Goal: Navigation & Orientation: Find specific page/section

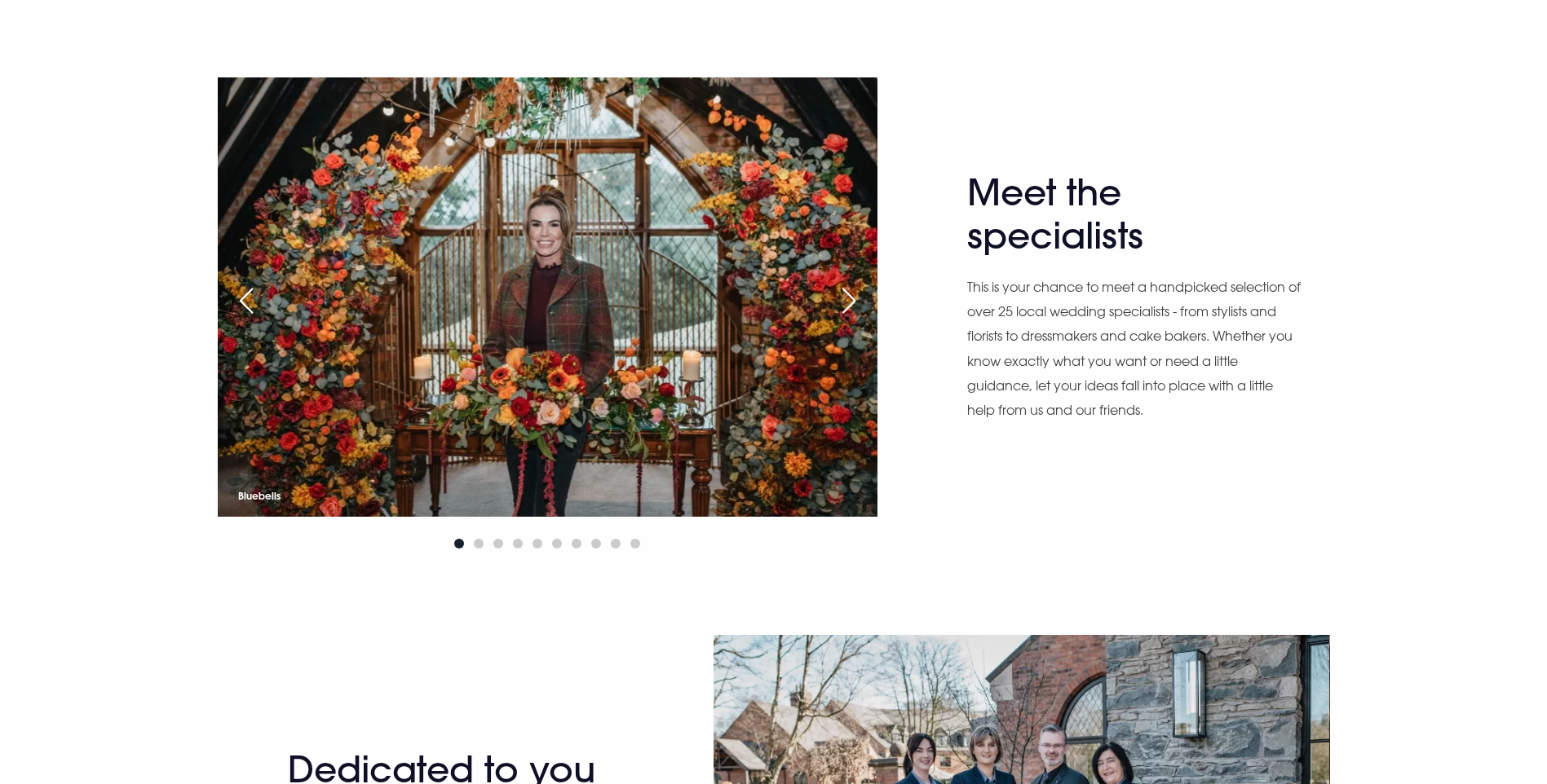
scroll to position [978, 0]
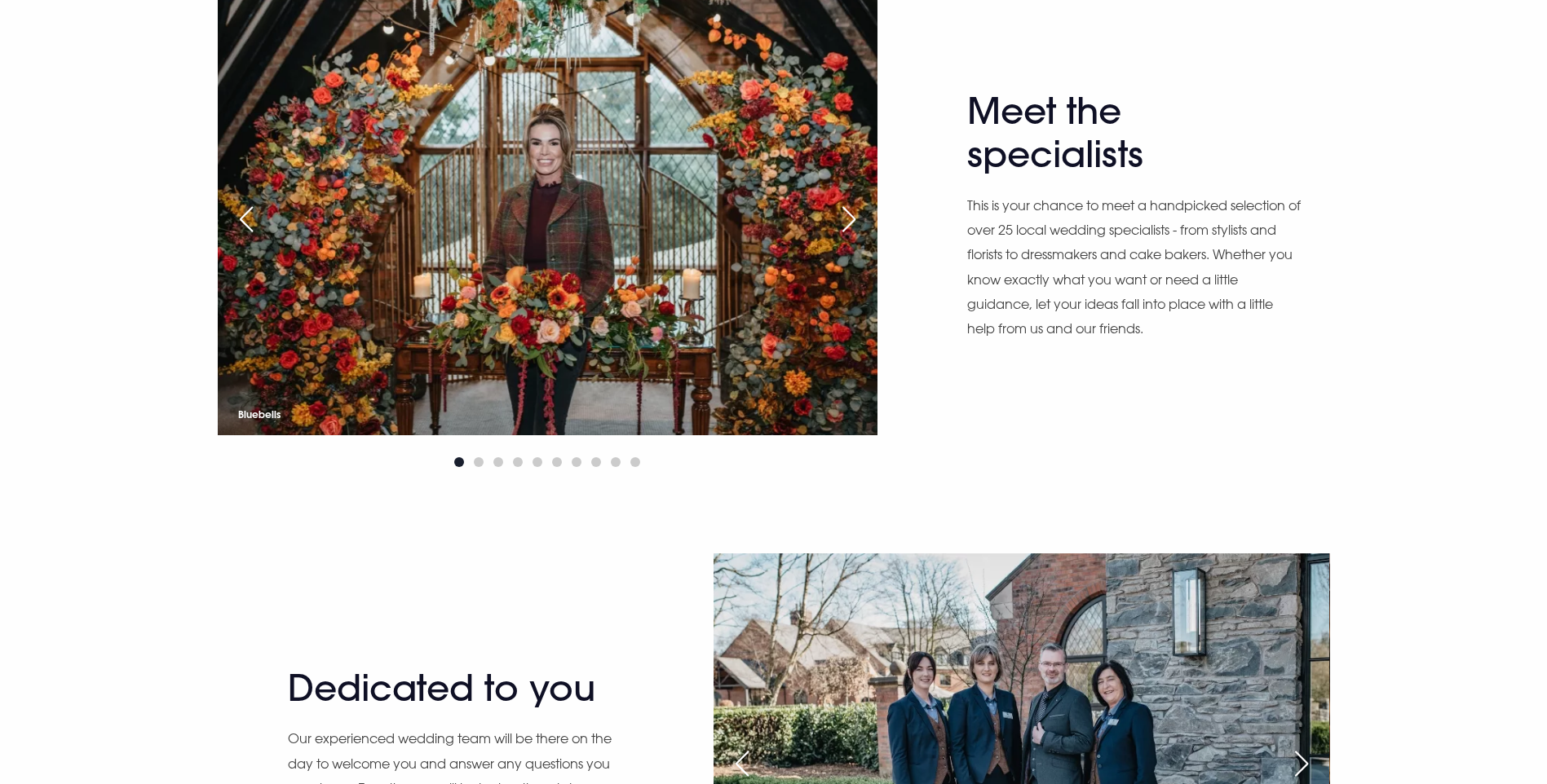
click at [848, 238] on div "Next slide" at bounding box center [849, 219] width 41 height 36
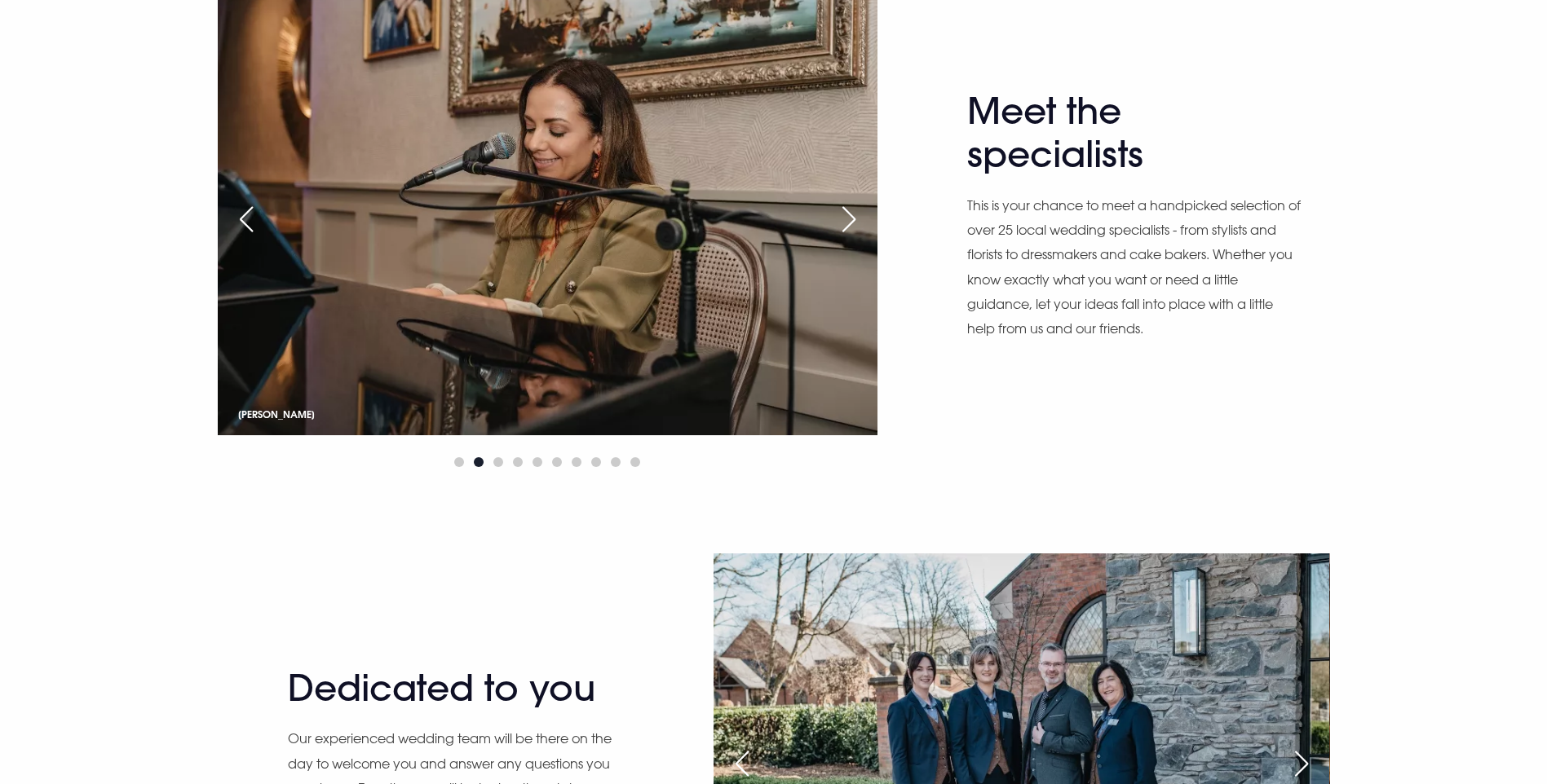
click at [849, 238] on div "Next slide" at bounding box center [849, 219] width 41 height 36
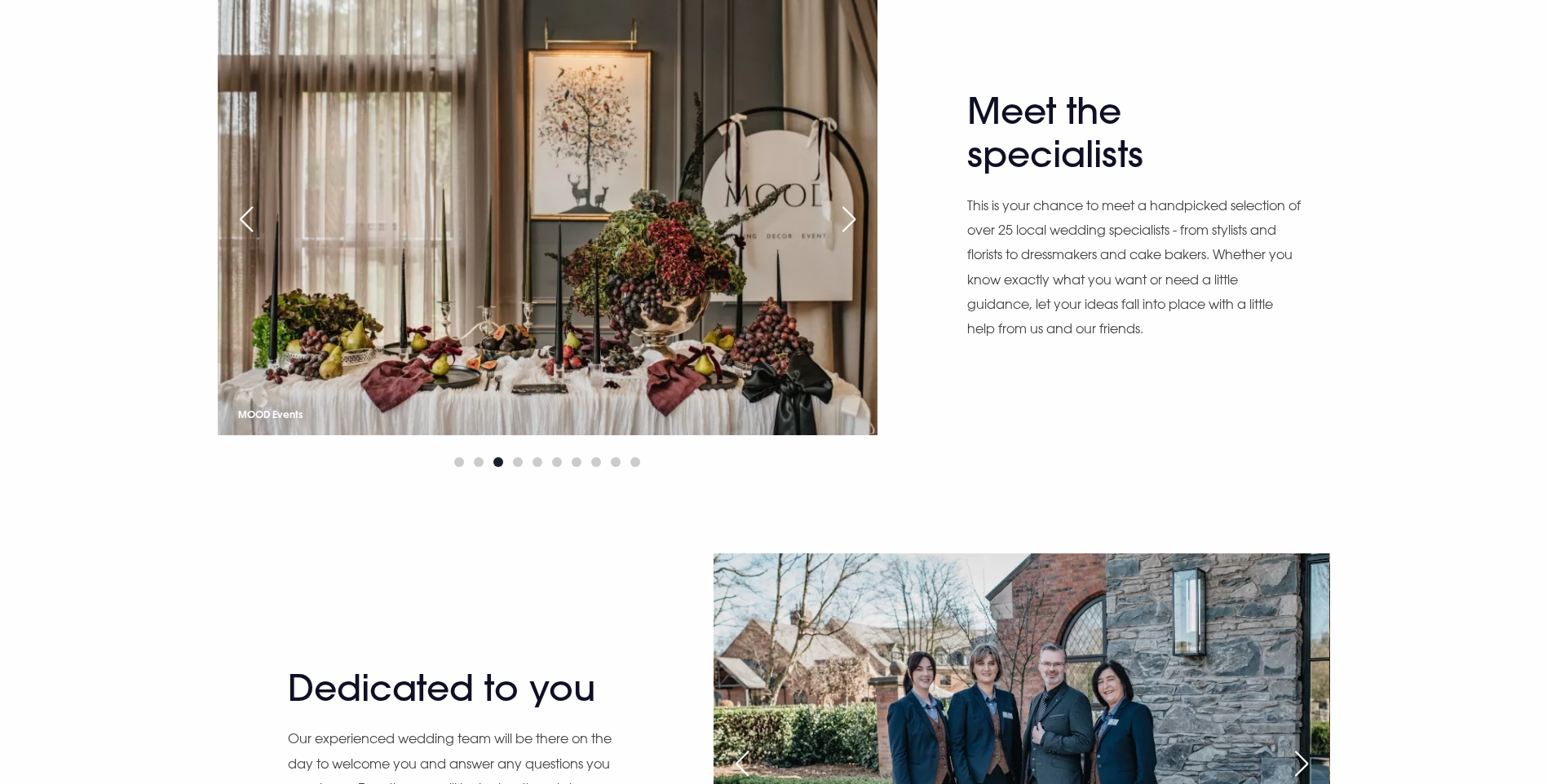
click at [849, 238] on div "Next slide" at bounding box center [849, 219] width 41 height 36
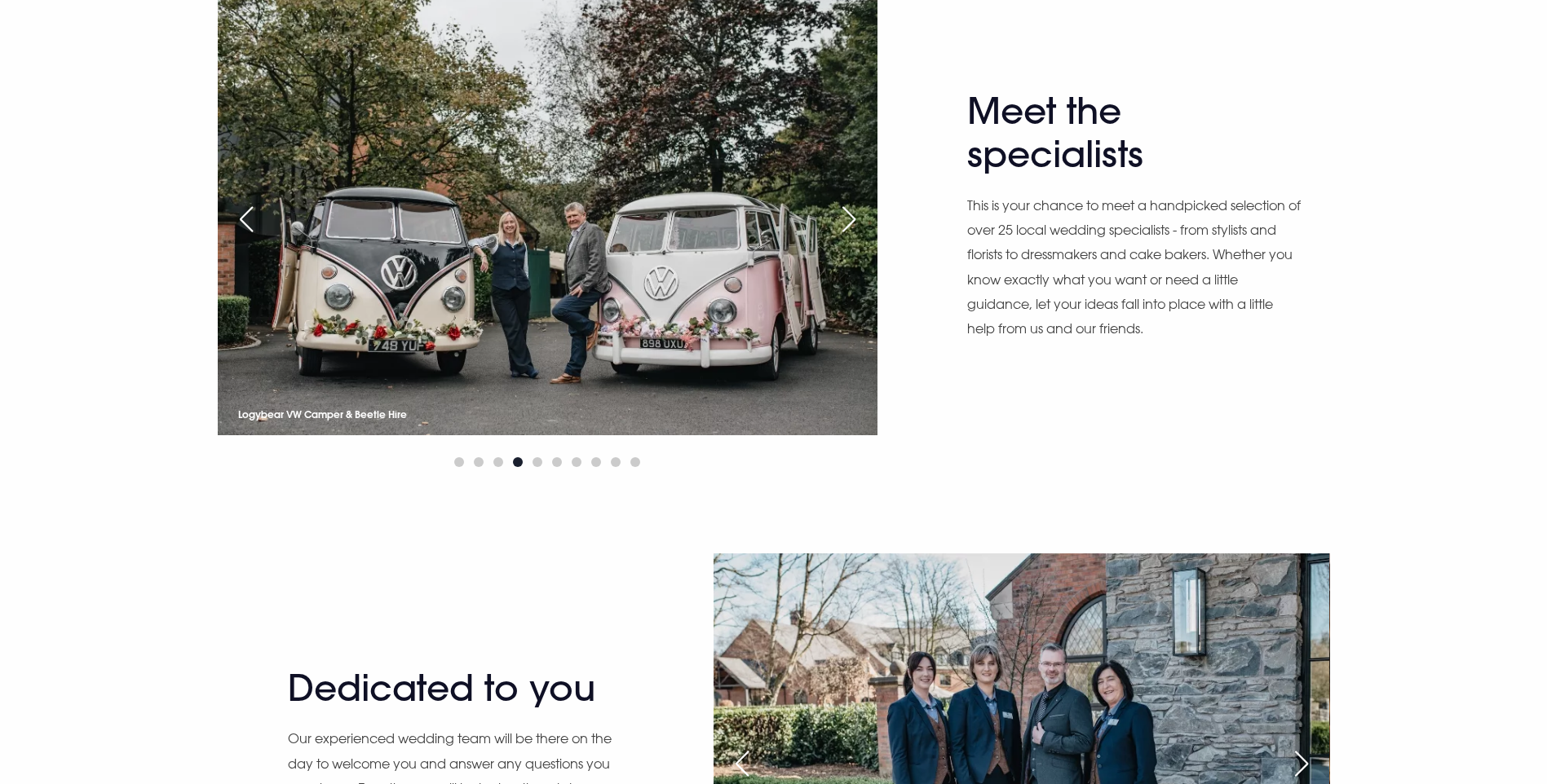
click at [849, 238] on div "Next slide" at bounding box center [849, 219] width 41 height 36
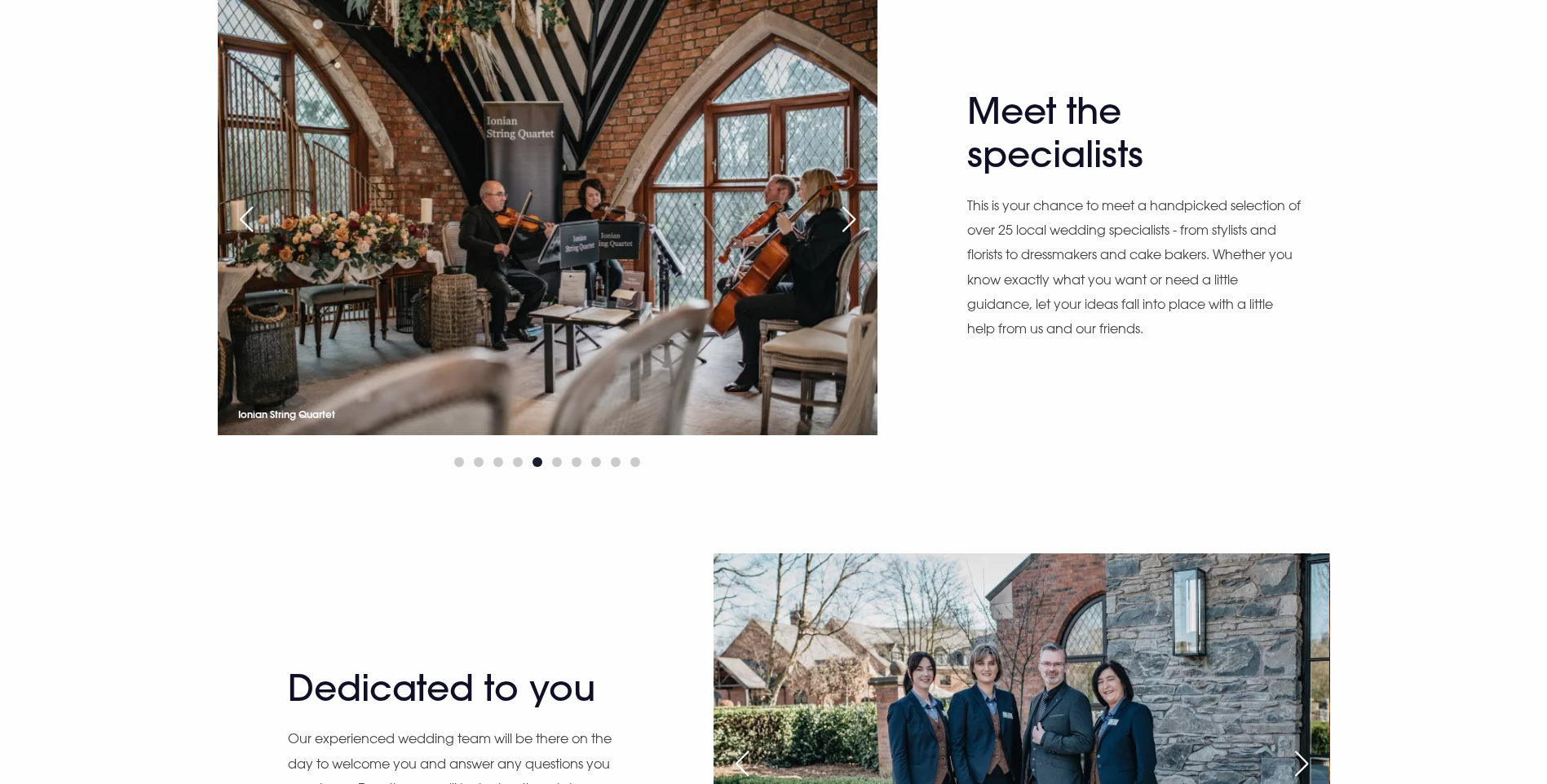
click at [849, 238] on div "Next slide" at bounding box center [849, 219] width 41 height 36
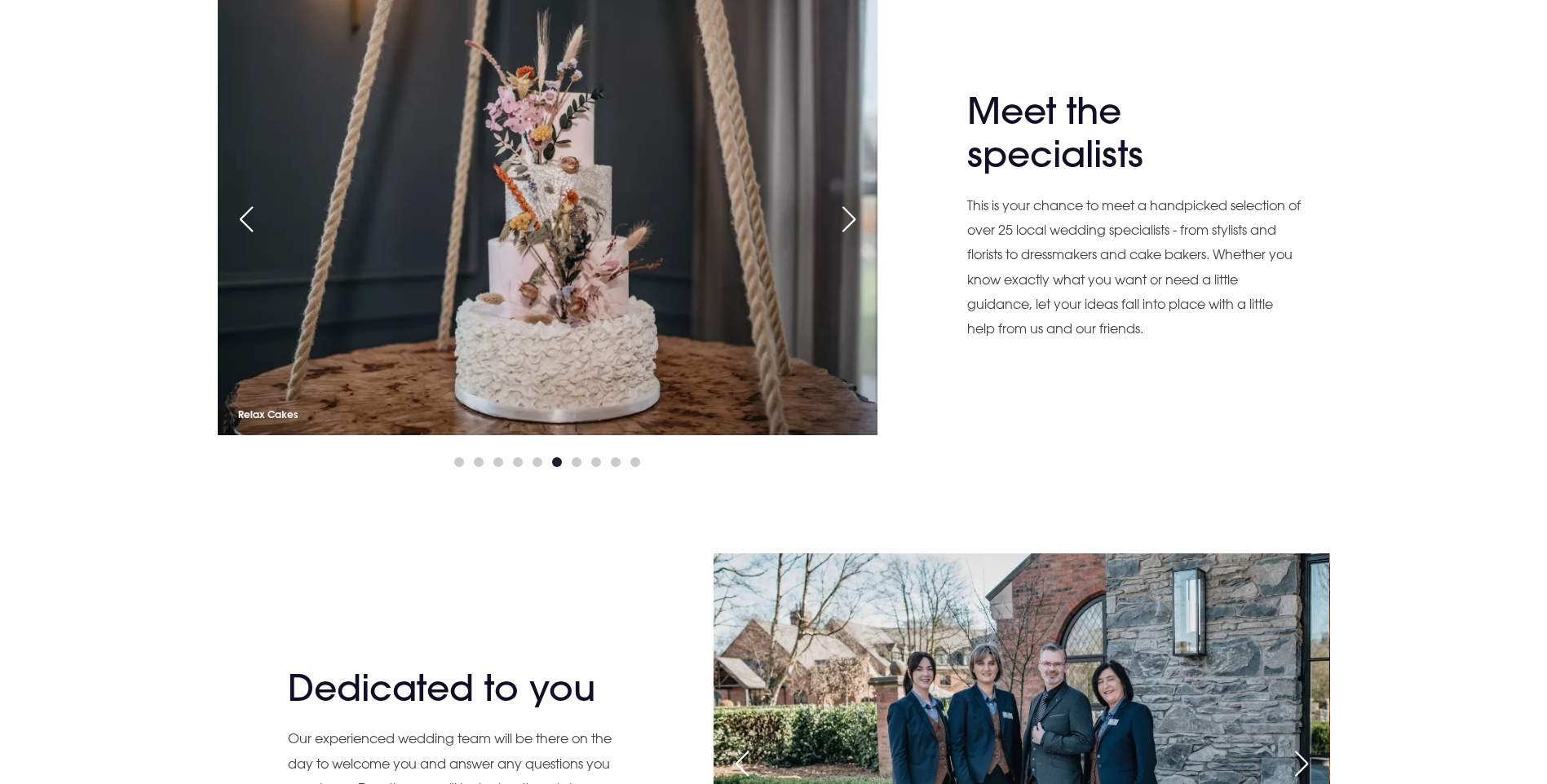
click at [849, 238] on div "Next slide" at bounding box center [849, 219] width 41 height 36
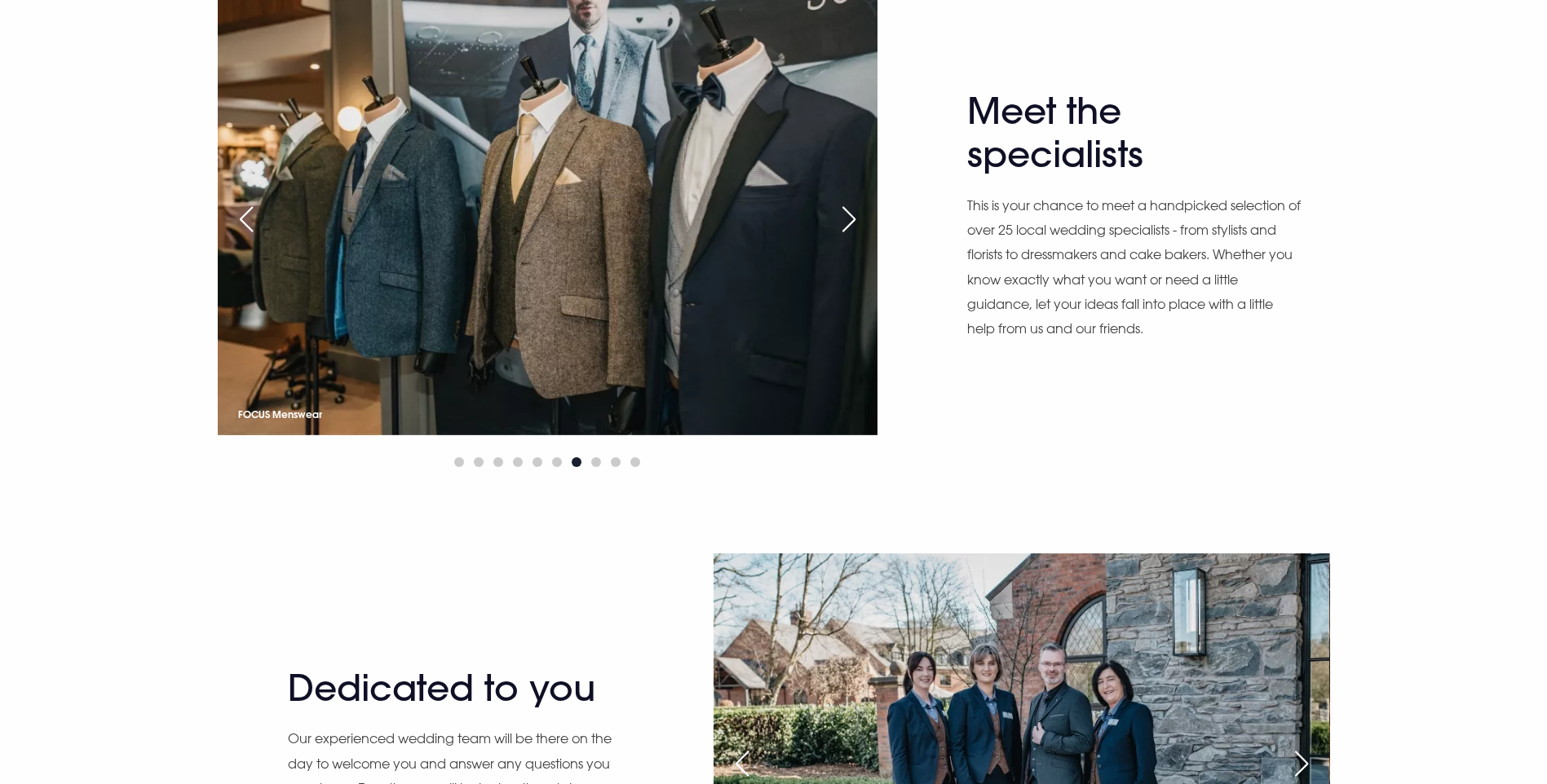
click at [850, 238] on div "Next slide" at bounding box center [849, 219] width 41 height 36
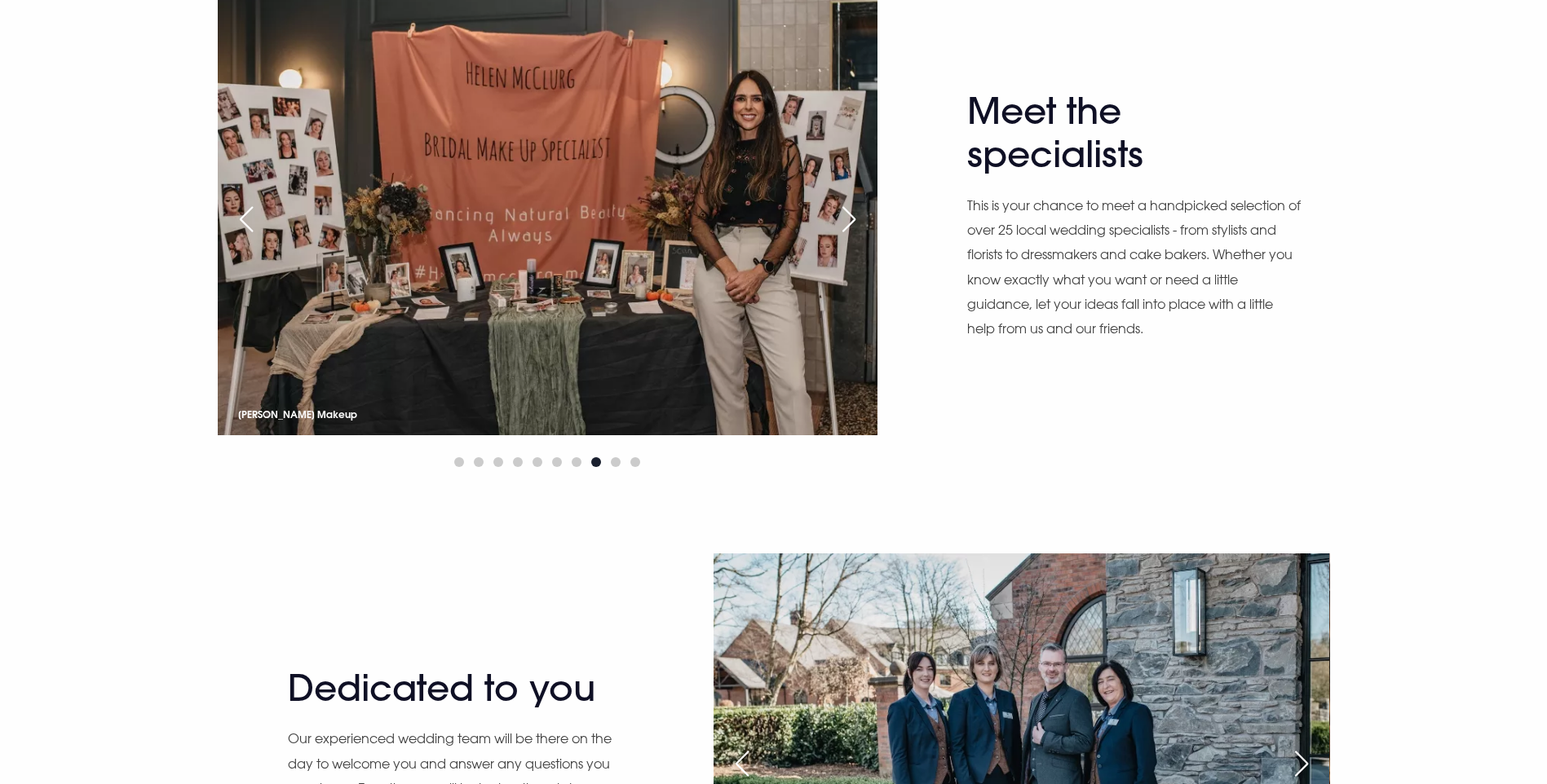
click at [850, 238] on div "Next slide" at bounding box center [849, 219] width 41 height 36
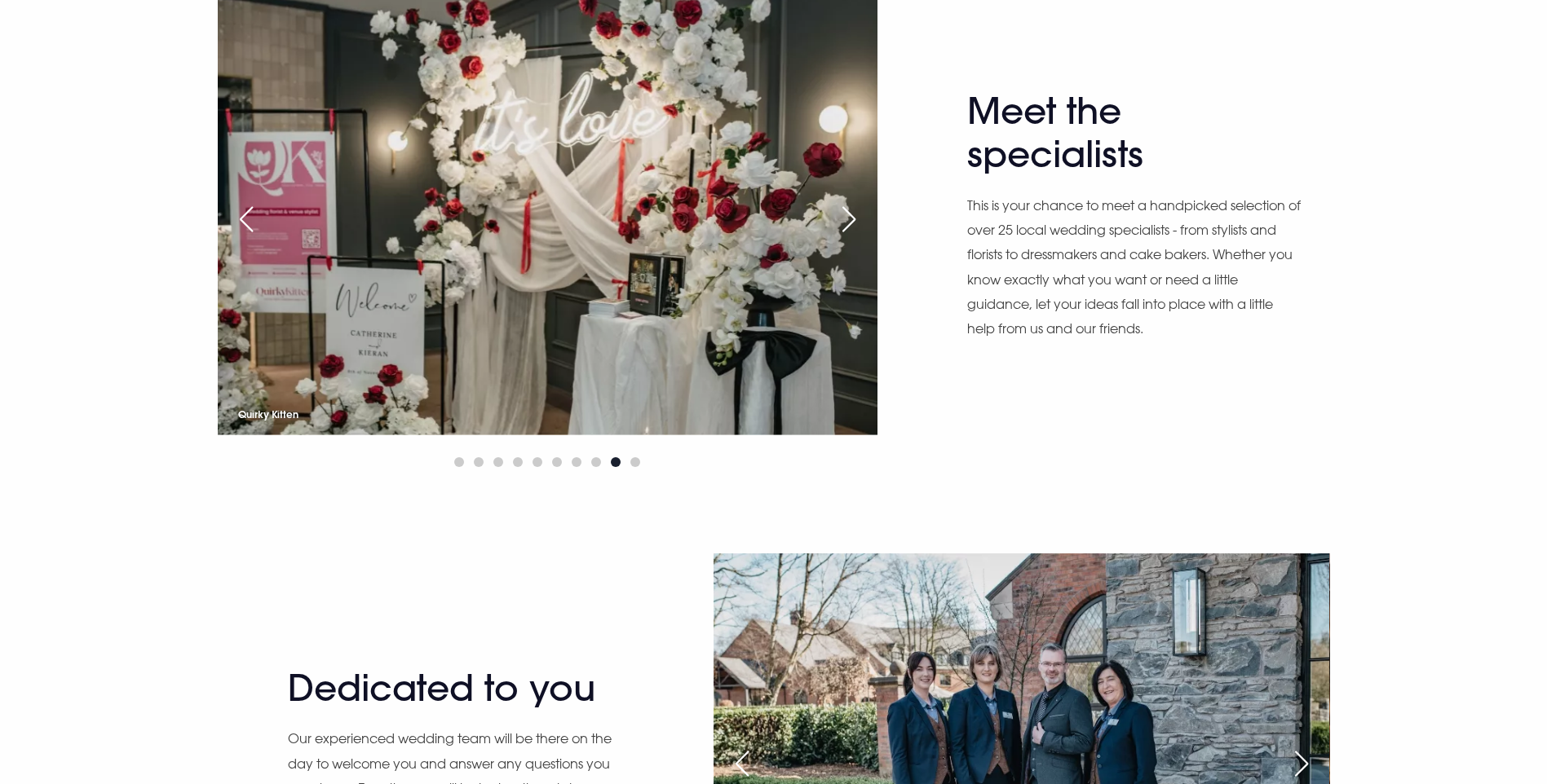
click at [850, 238] on div "Next slide" at bounding box center [849, 219] width 41 height 36
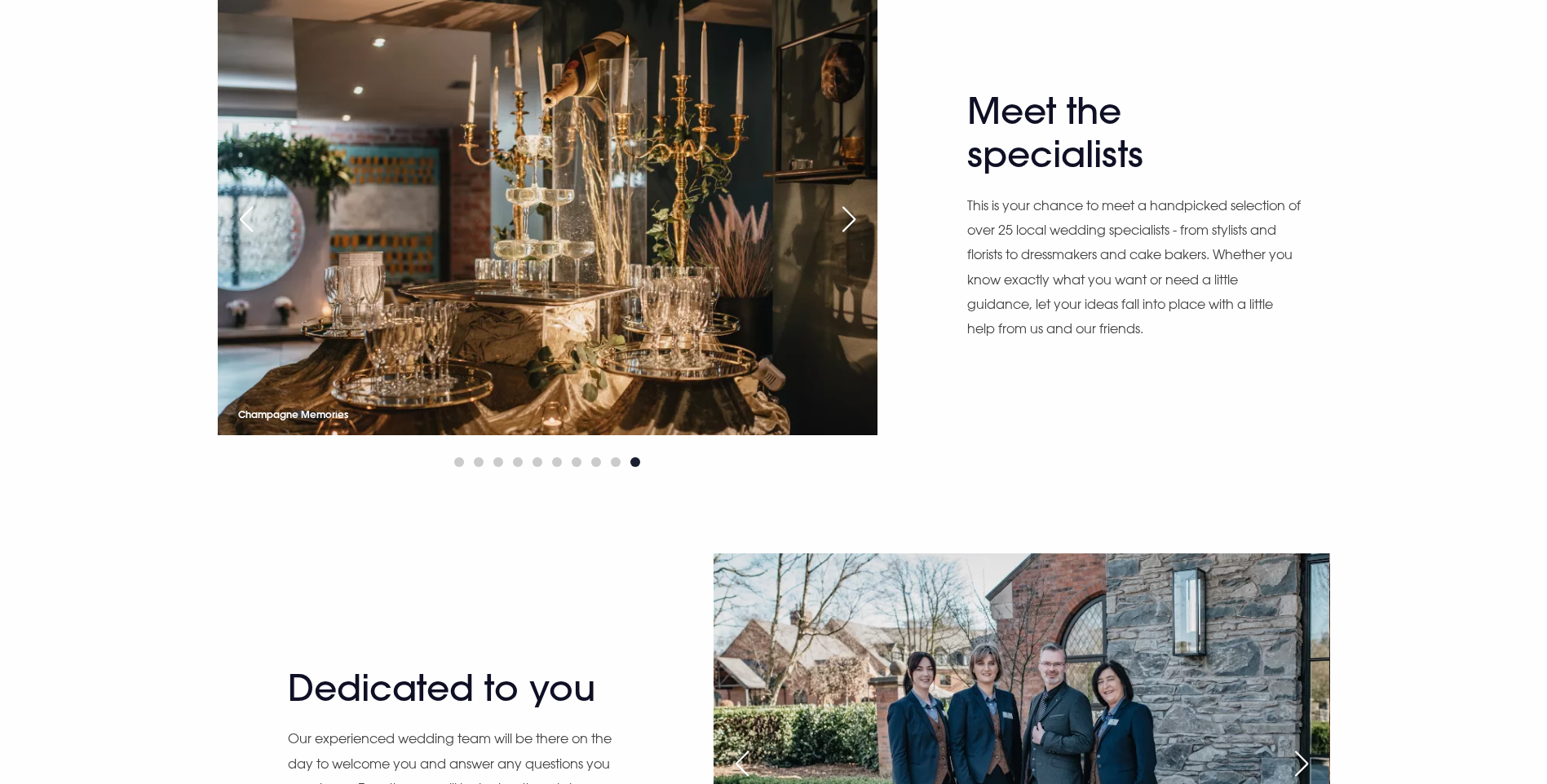
click at [850, 238] on div "Next slide" at bounding box center [849, 219] width 41 height 36
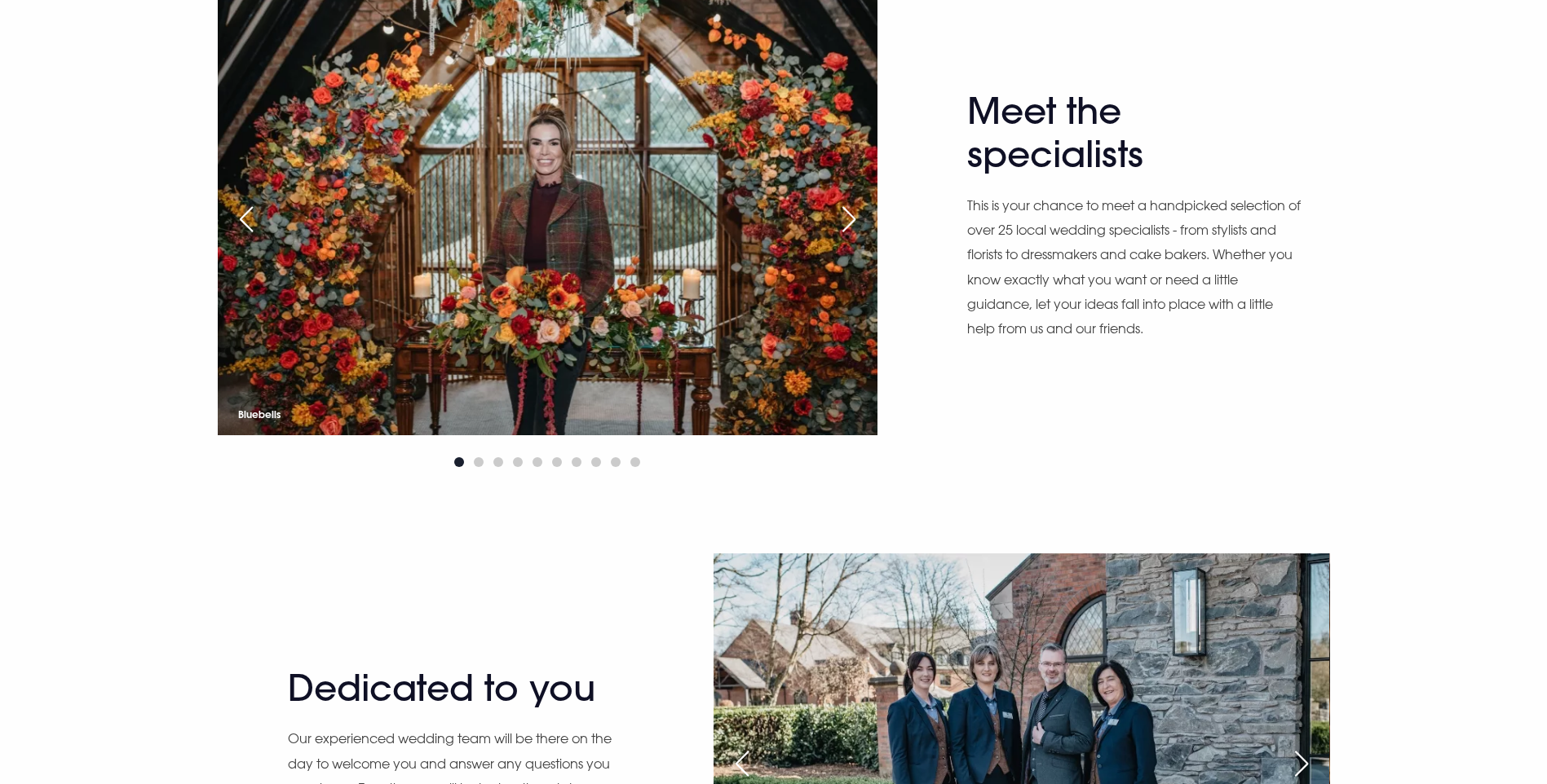
click at [850, 238] on div "Next slide" at bounding box center [849, 219] width 41 height 36
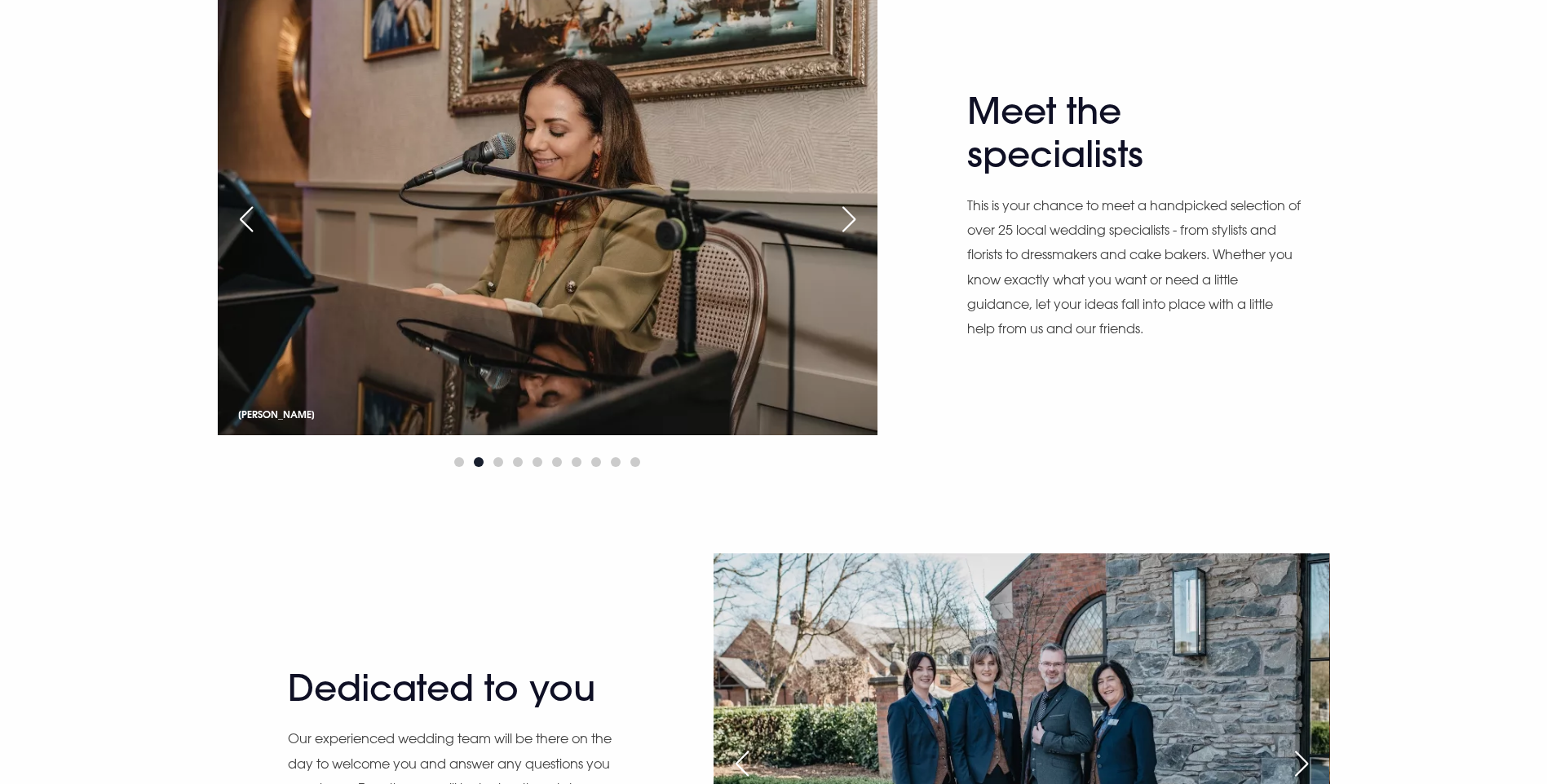
click at [850, 238] on div "Next slide" at bounding box center [849, 219] width 41 height 36
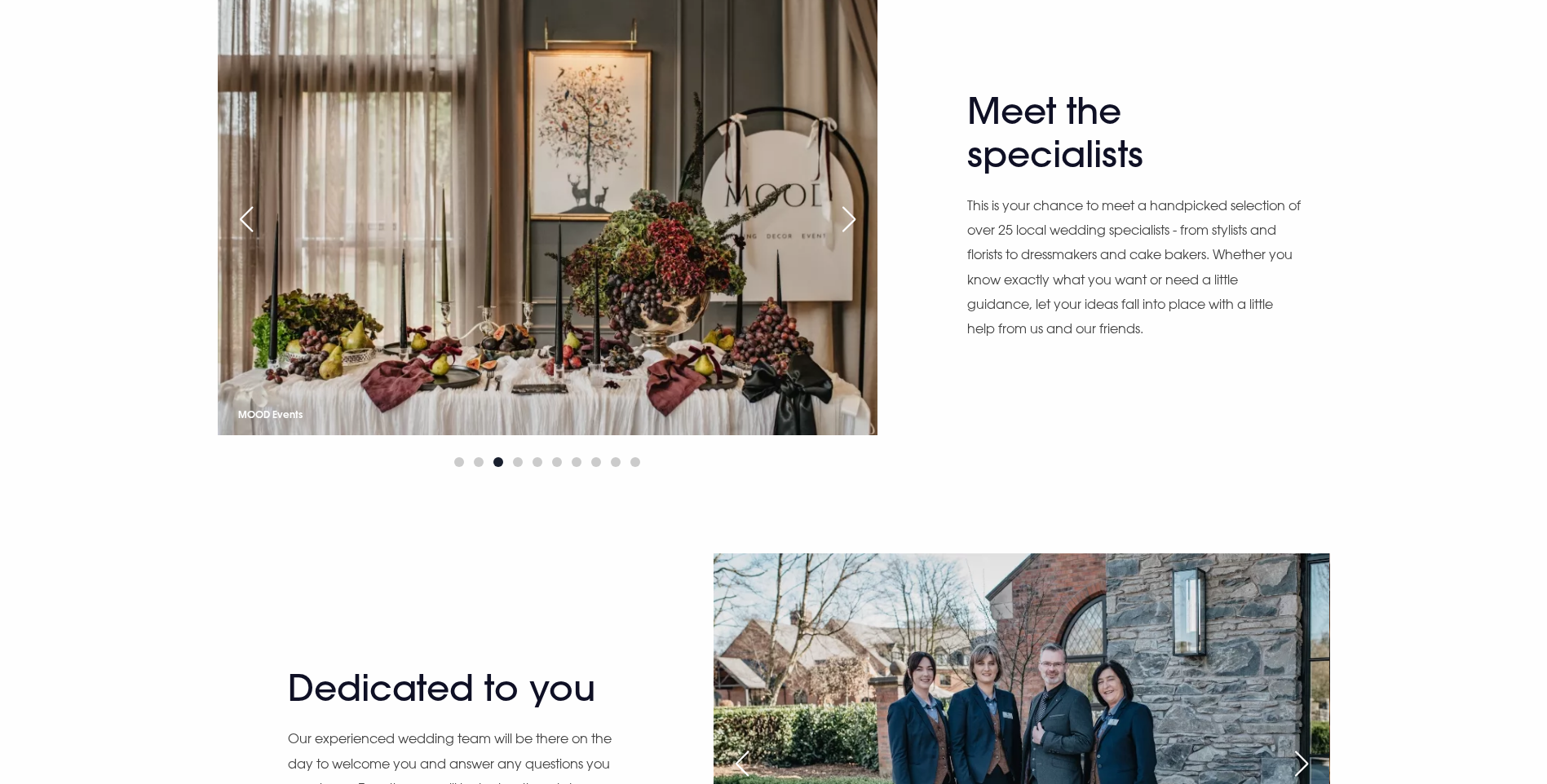
click at [850, 238] on div "Next slide" at bounding box center [849, 219] width 41 height 36
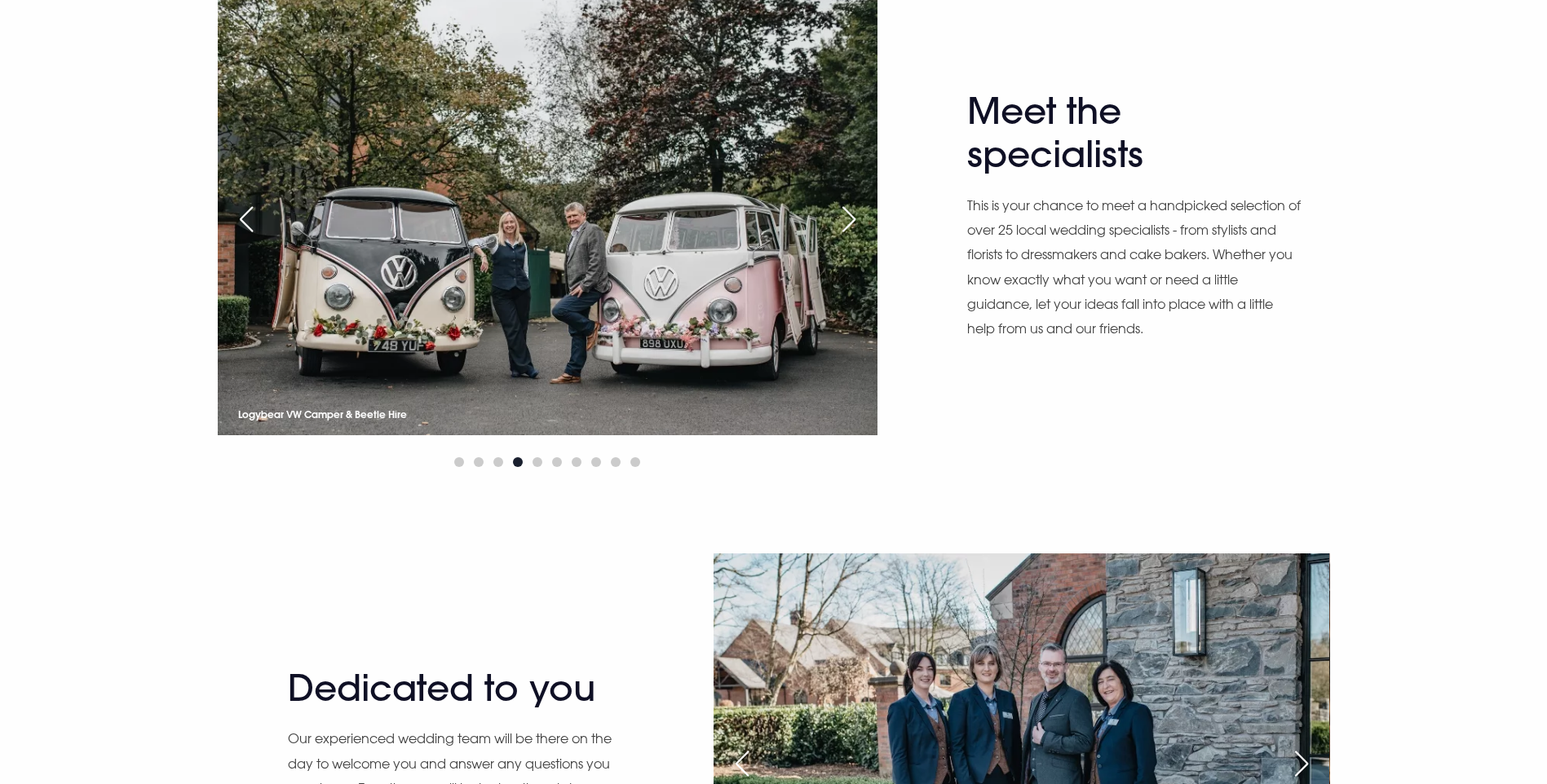
click at [850, 238] on div "Next slide" at bounding box center [849, 219] width 41 height 36
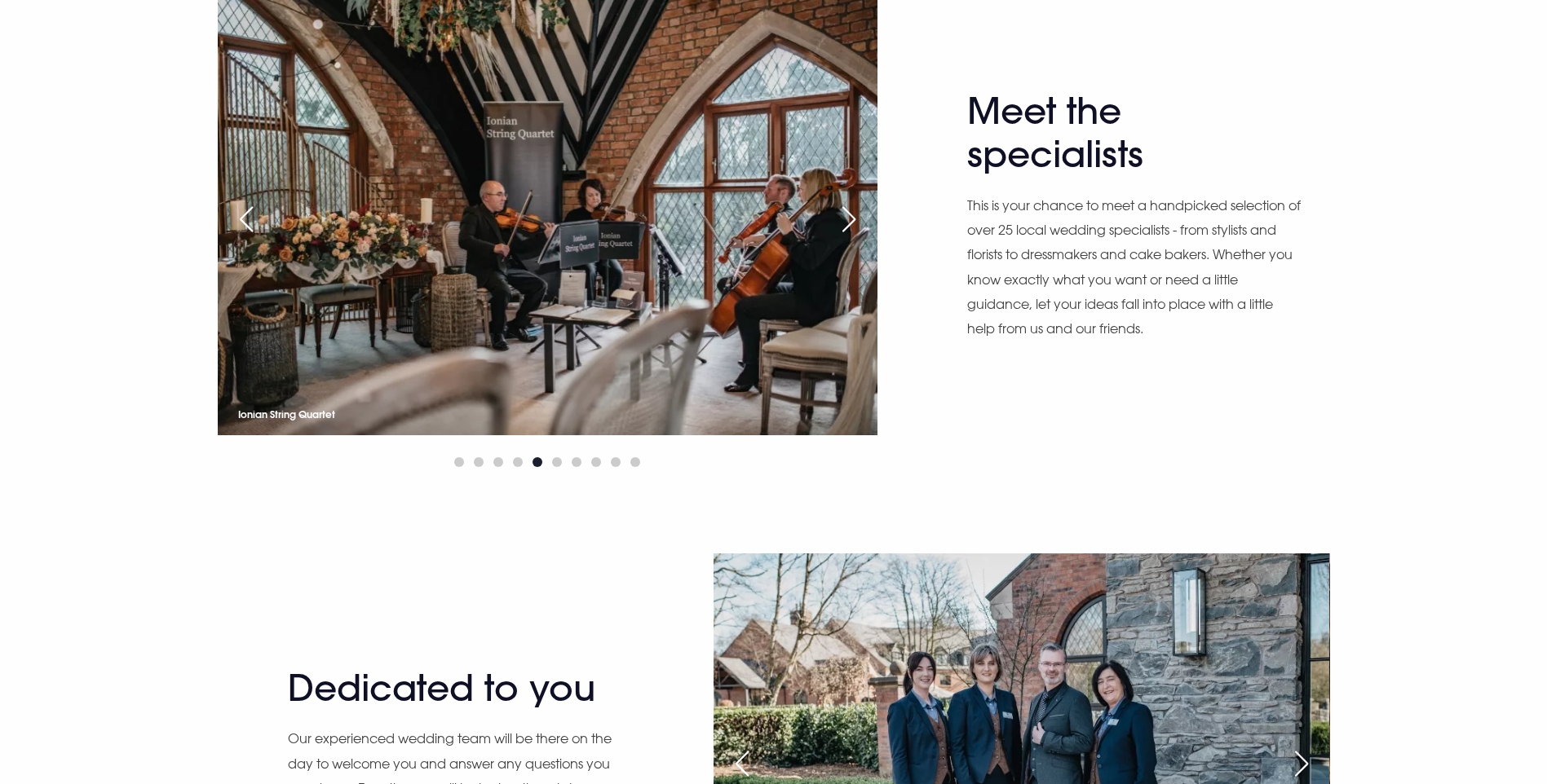
click at [850, 238] on div "Next slide" at bounding box center [849, 219] width 41 height 36
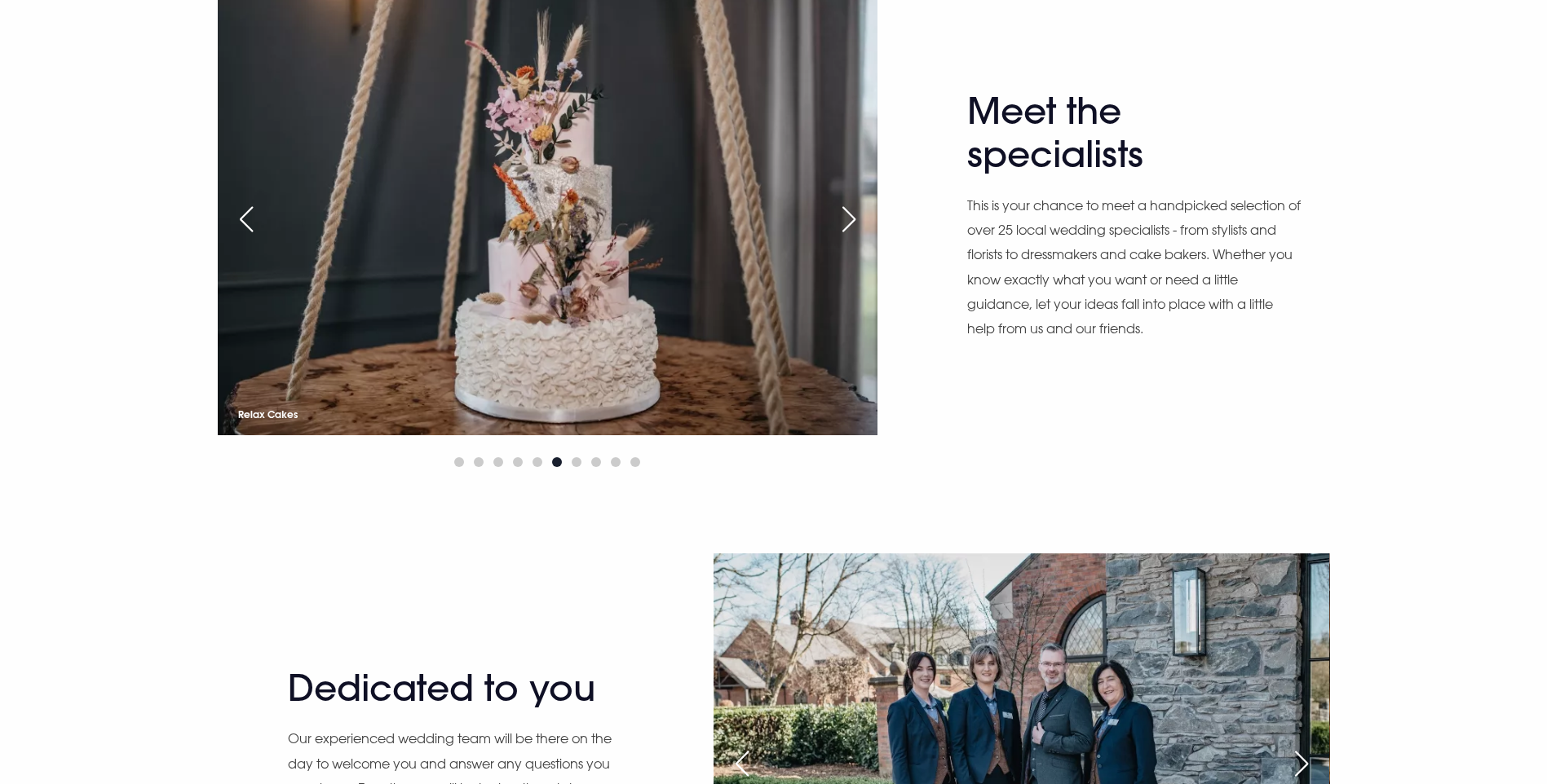
click at [850, 238] on div "Next slide" at bounding box center [849, 219] width 41 height 36
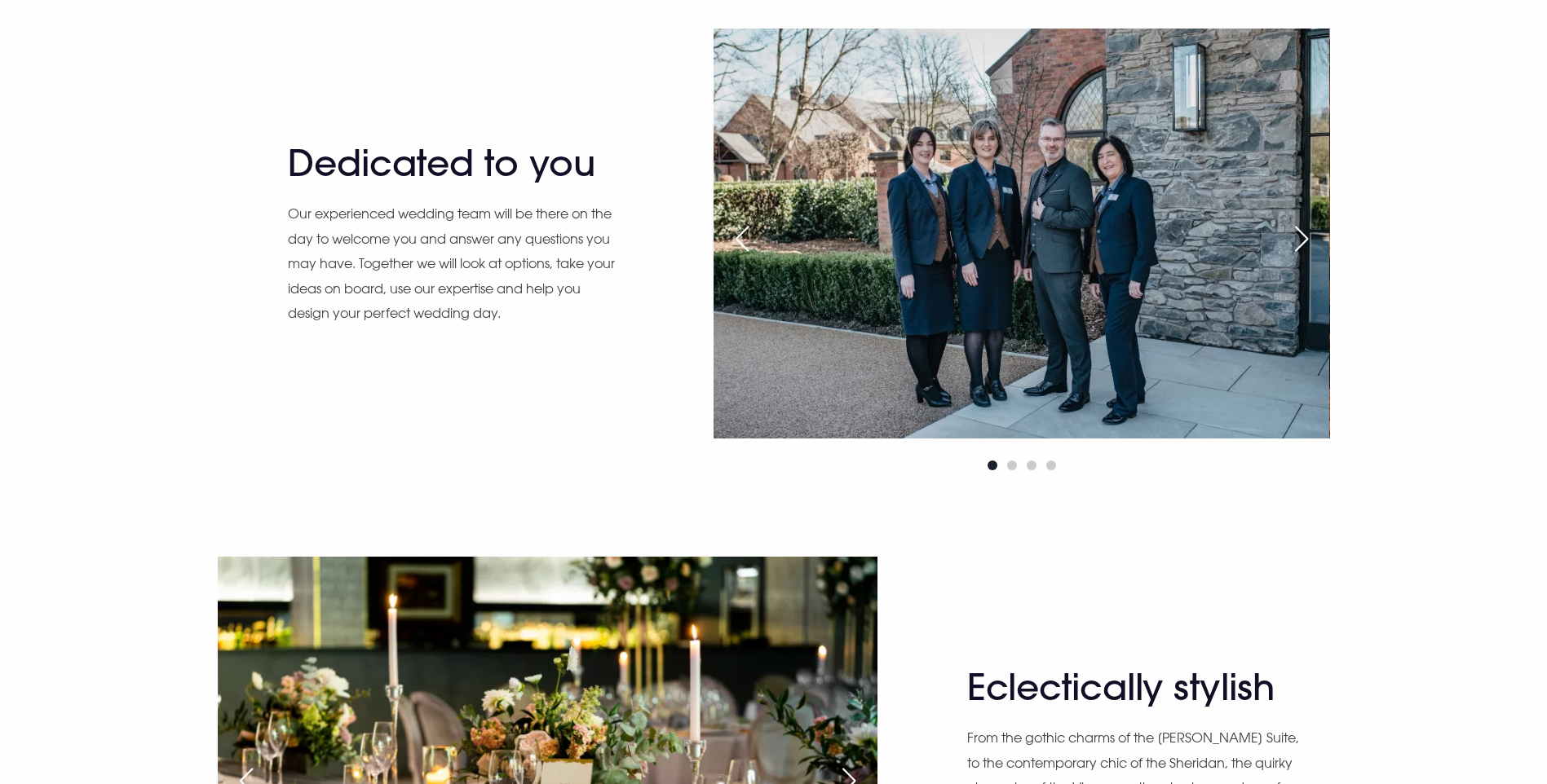
scroll to position [1549, 0]
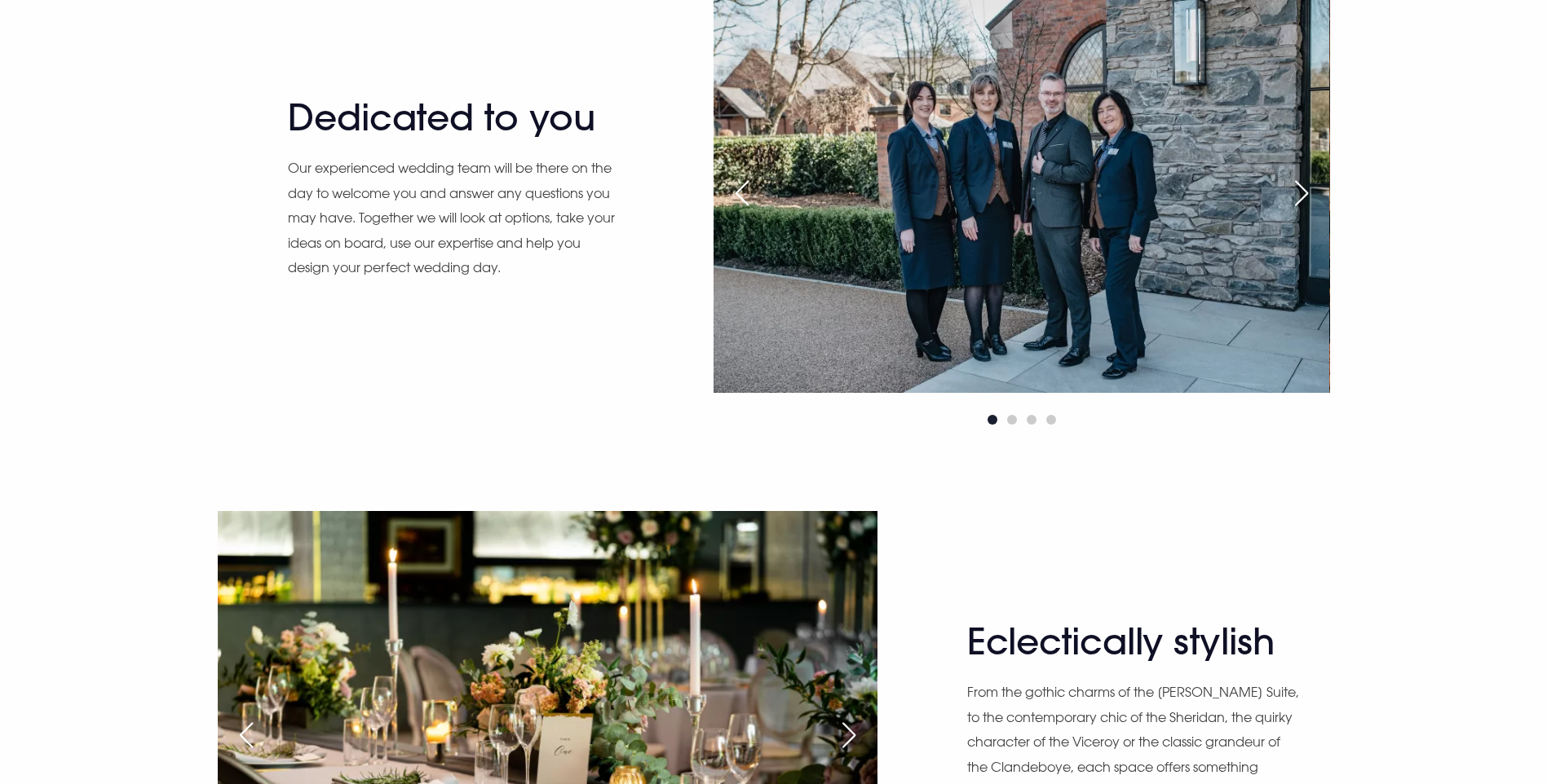
click at [1289, 211] on div "Next slide" at bounding box center [1302, 193] width 41 height 36
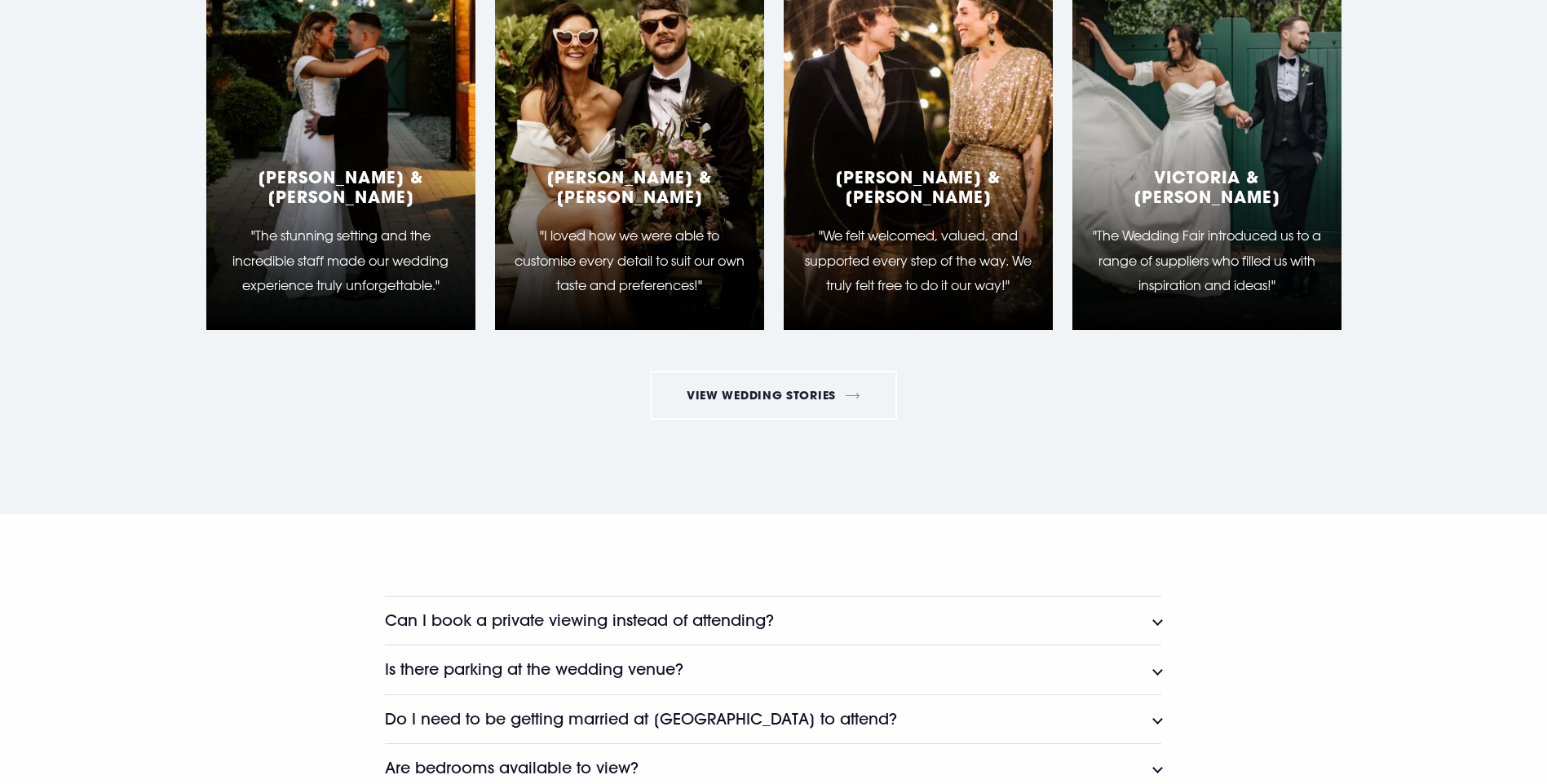
scroll to position [3669, 0]
